Goal: Information Seeking & Learning: Learn about a topic

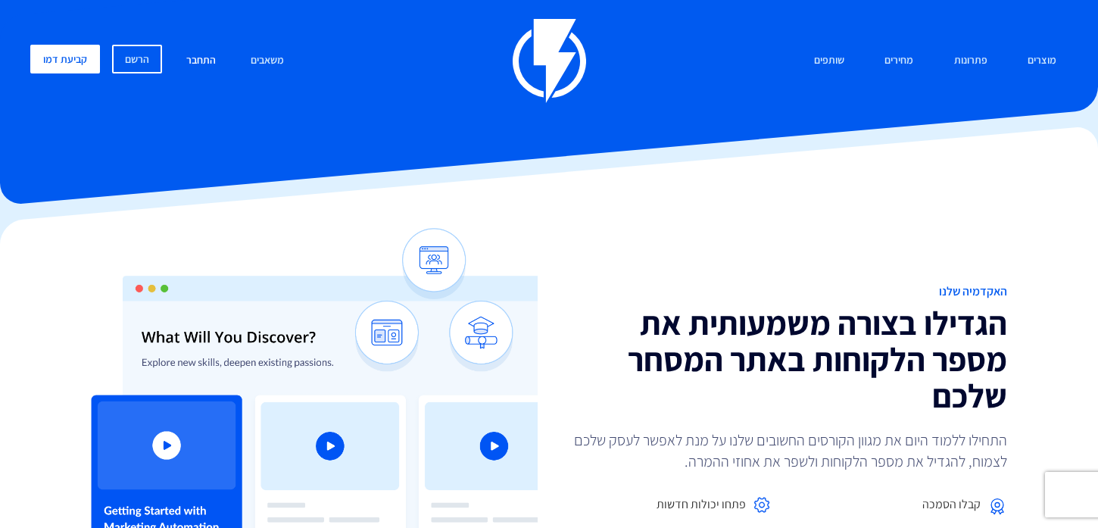
click at [206, 63] on link "התחבר" at bounding box center [201, 61] width 52 height 33
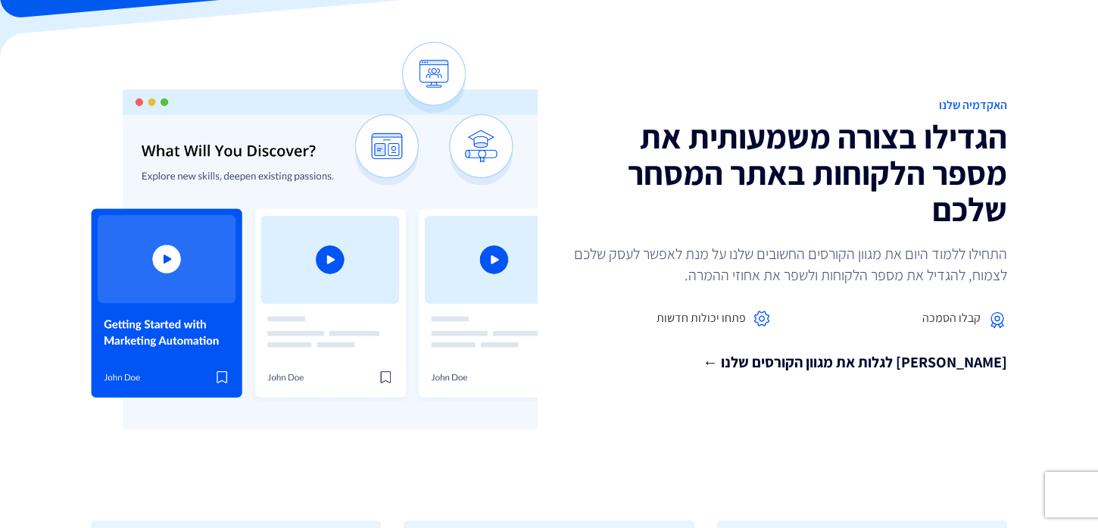
scroll to position [191, 0]
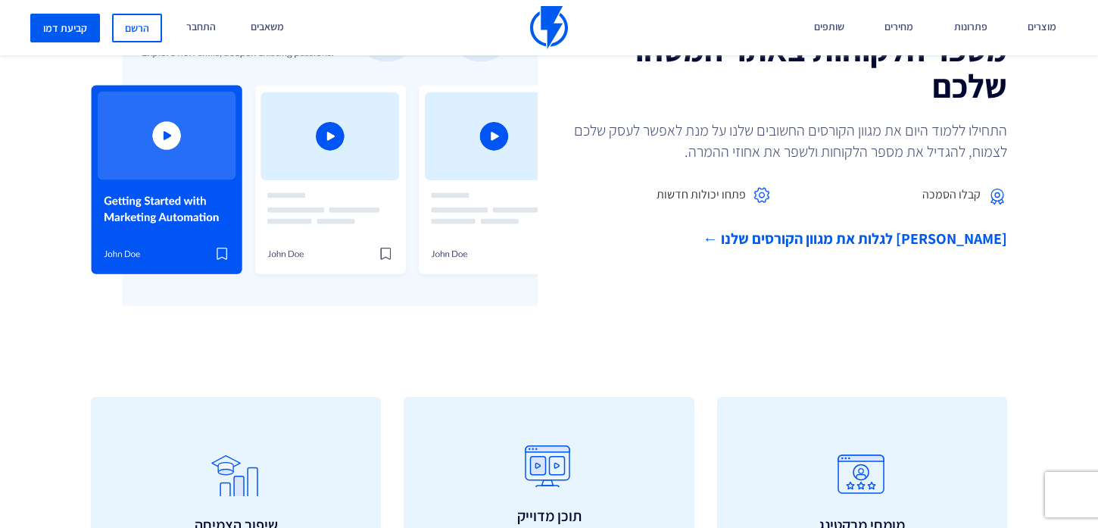
click at [860, 239] on link "[PERSON_NAME] לגלות את מגוון הקורסים שלנו ←" at bounding box center [783, 239] width 447 height 22
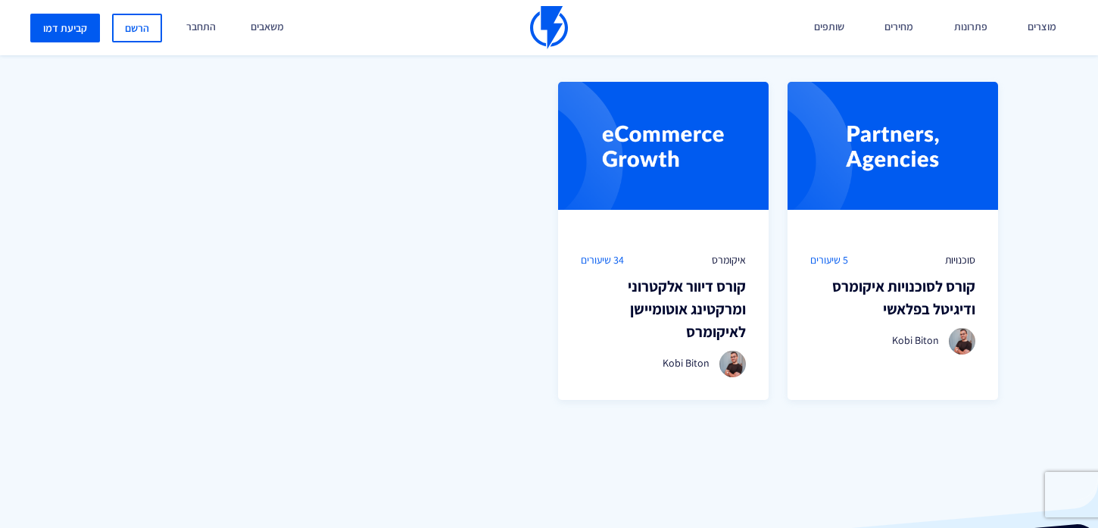
scroll to position [1126, 0]
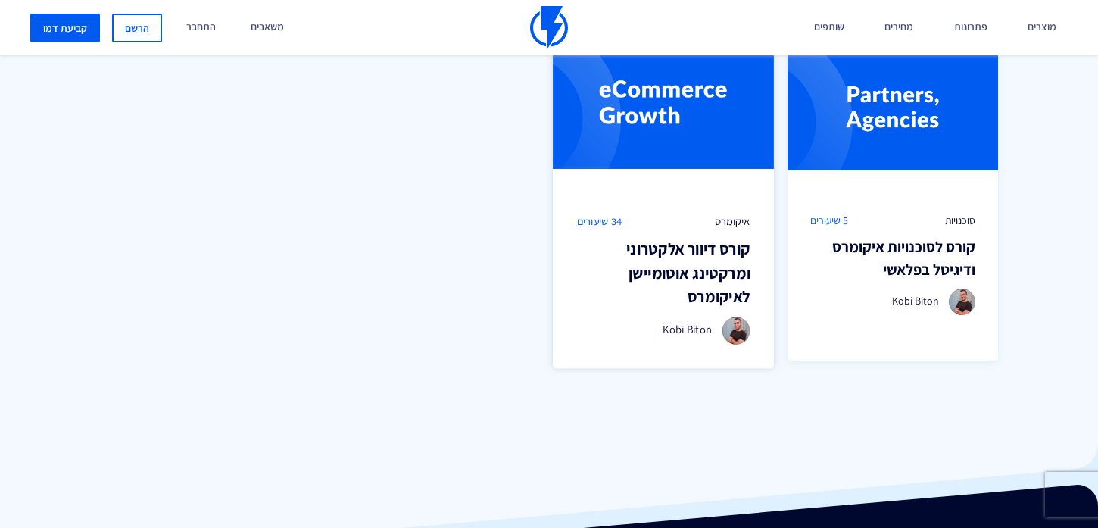
click at [730, 254] on h3 "קורס דיוור אלקטרוני ומרקטינג אוטומיישן לאיקומרס" at bounding box center [663, 273] width 173 height 72
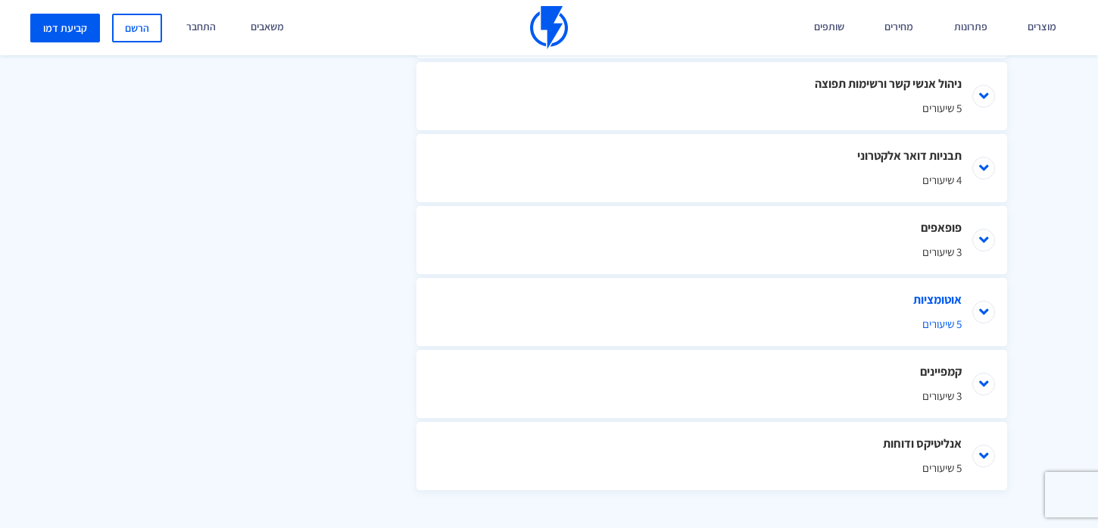
scroll to position [972, 0]
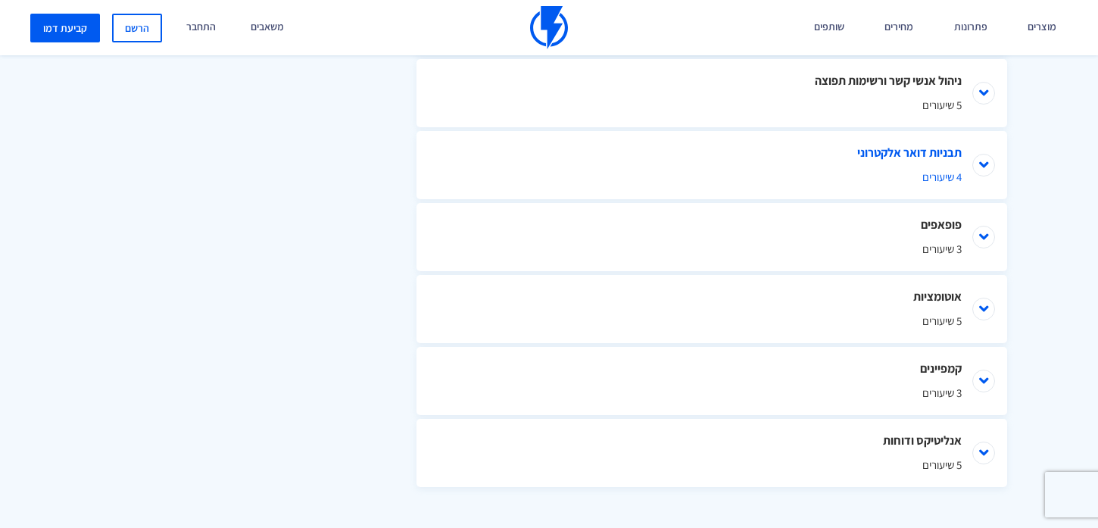
click at [983, 167] on li "תבניות דואר אלקטרוני 4 שיעורים" at bounding box center [711, 165] width 591 height 68
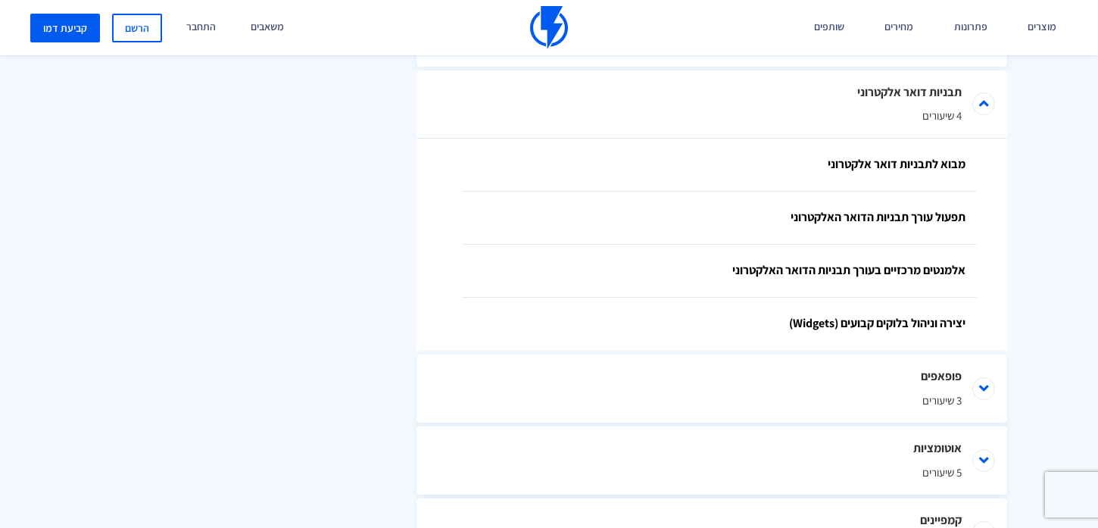
scroll to position [1048, 0]
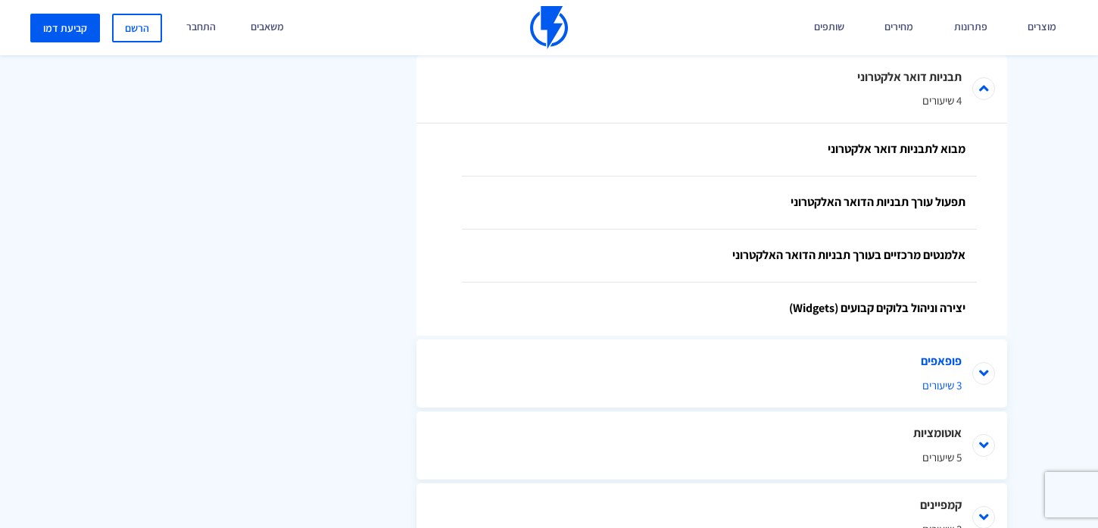
click at [964, 361] on li "פופאפים 3 שיעורים" at bounding box center [711, 373] width 591 height 68
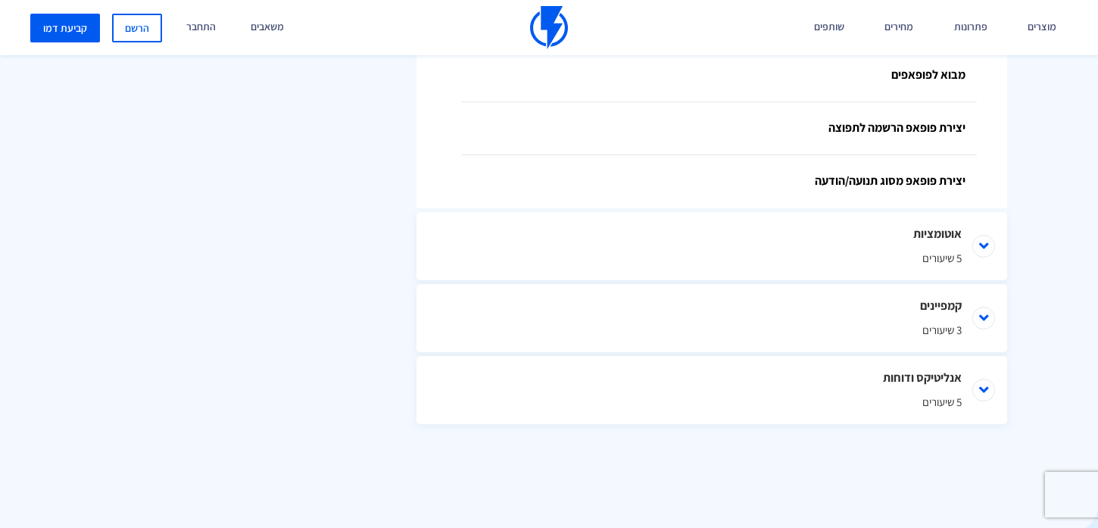
scroll to position [1408, 0]
click at [981, 320] on li "קמפיינים 3 שיעורים" at bounding box center [711, 316] width 591 height 68
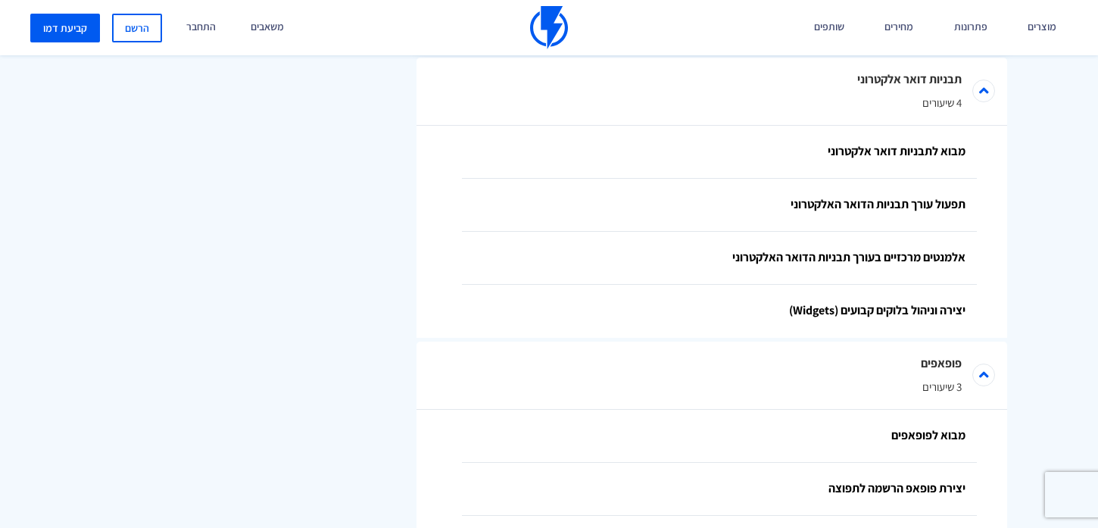
scroll to position [1040, 0]
